Goal: Information Seeking & Learning: Learn about a topic

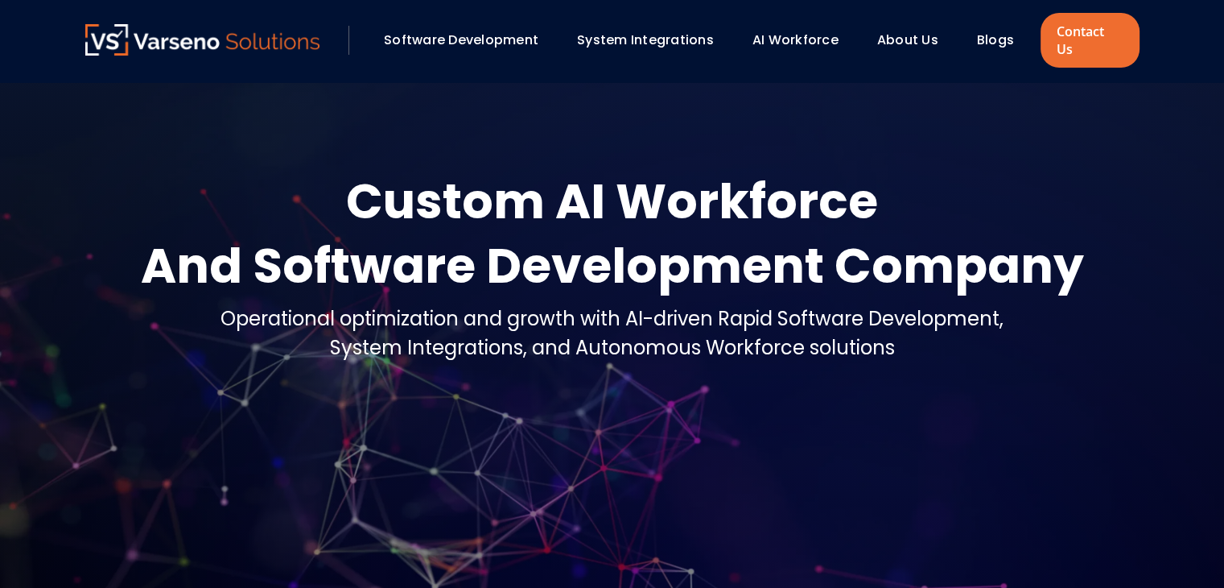
click at [989, 36] on link "Blogs" at bounding box center [995, 40] width 37 height 19
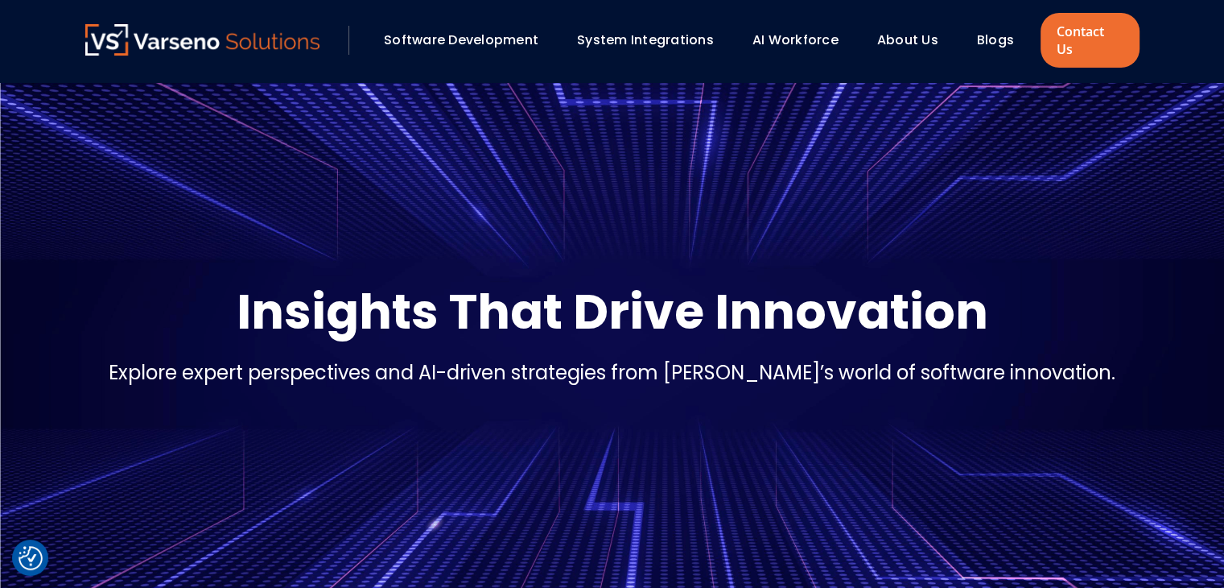
click at [1007, 31] on link "Blogs" at bounding box center [995, 40] width 37 height 19
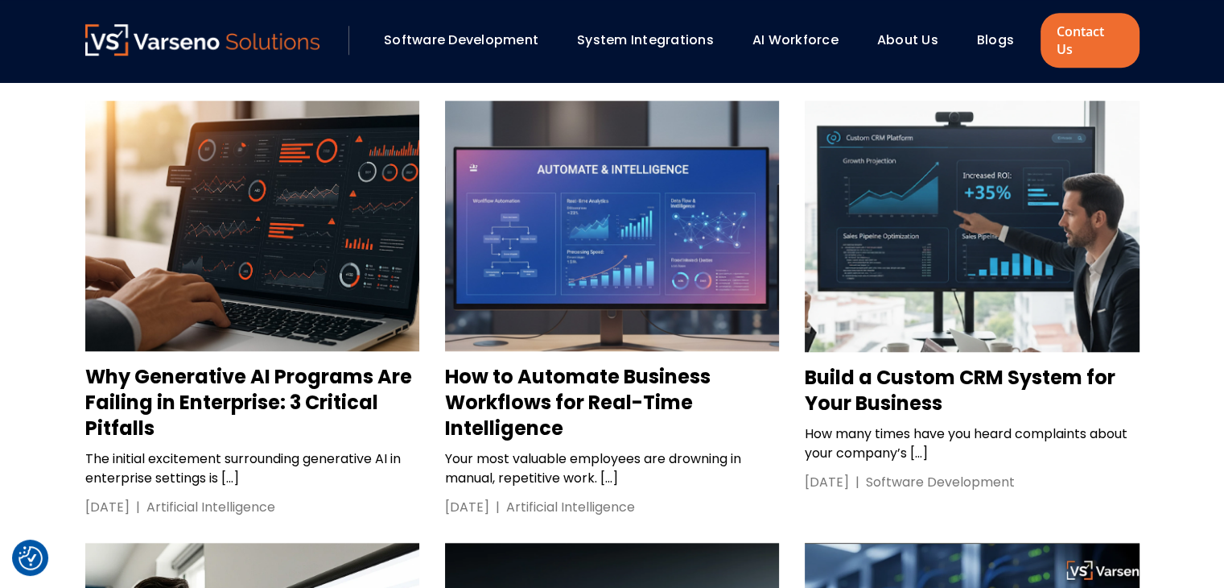
scroll to position [1530, 0]
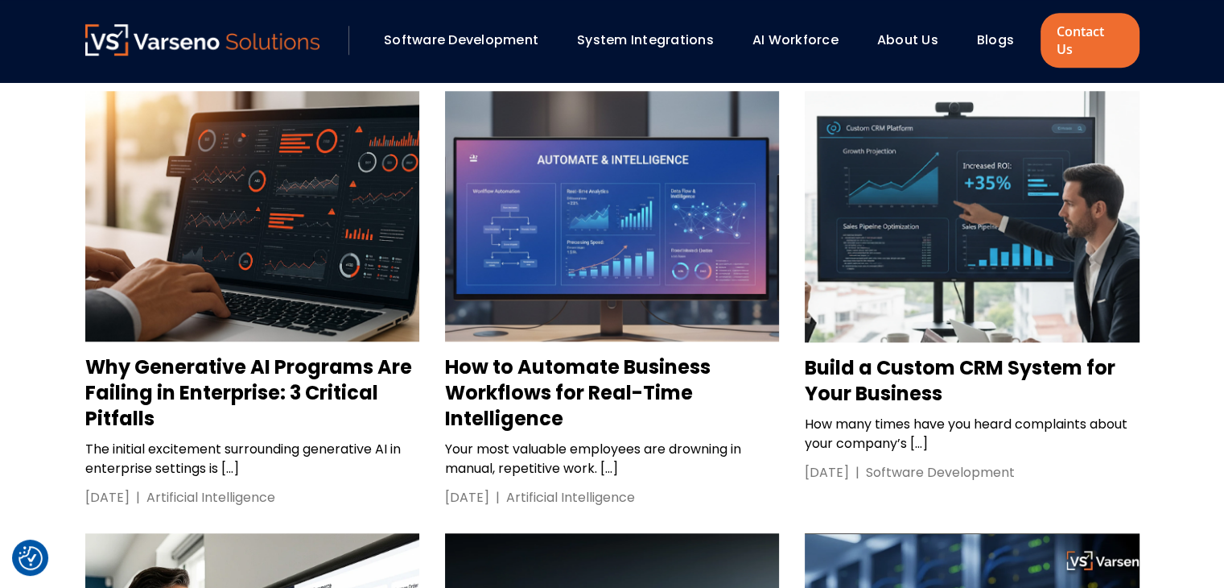
click at [235, 354] on h3 "Why Generative AI Programs Are Failing in Enterprise: 3 Critical Pitfalls" at bounding box center [252, 392] width 334 height 77
